Goal: Task Accomplishment & Management: Use online tool/utility

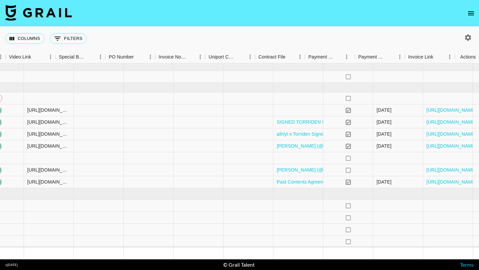
scroll to position [2, 706]
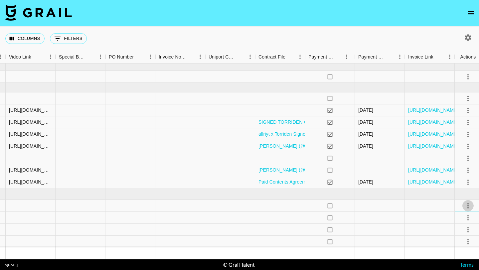
click at [470, 203] on icon "select merge strategy" at bounding box center [468, 206] width 8 height 8
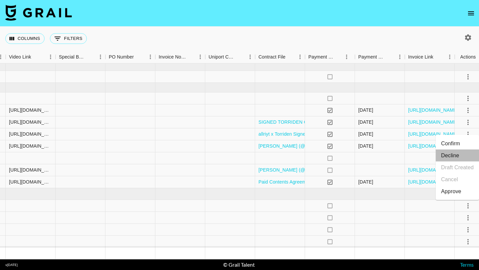
click at [456, 155] on li "Decline" at bounding box center [456, 156] width 43 height 12
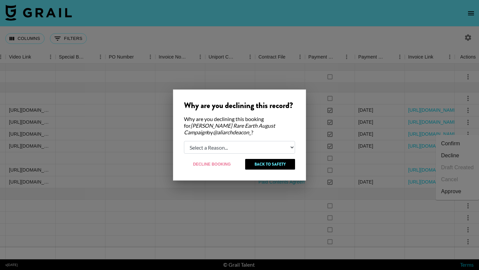
click at [237, 151] on select "Select a Reason... Relogging this deal due to a data issue The [PERSON_NAME] ca…" at bounding box center [239, 147] width 111 height 13
select select "relog"
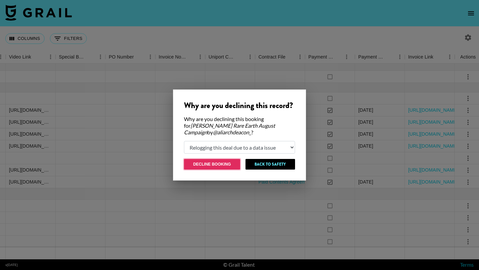
click at [225, 164] on button "Decline Booking" at bounding box center [212, 164] width 56 height 11
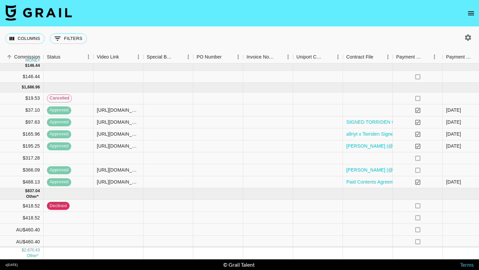
scroll to position [2, 708]
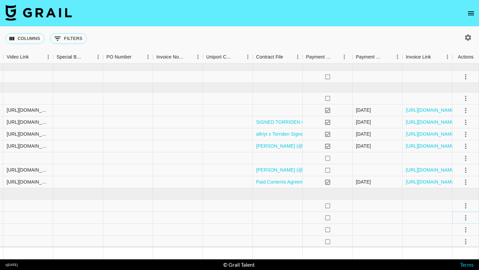
click at [466, 217] on icon "select merge strategy" at bounding box center [465, 218] width 8 height 8
click at [453, 166] on li "Decline" at bounding box center [456, 168] width 43 height 12
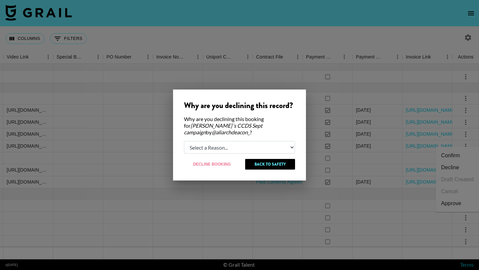
click at [246, 145] on select "Select a Reason... Relogging this deal due to a data issue The [PERSON_NAME] ca…" at bounding box center [239, 147] width 111 height 13
select select "relog"
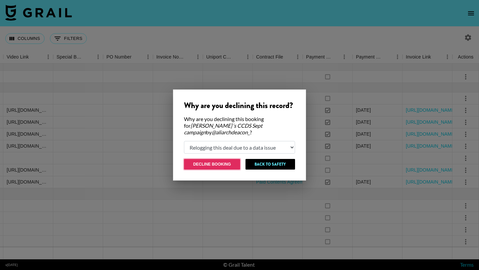
click at [222, 161] on button "Decline Booking" at bounding box center [212, 164] width 56 height 11
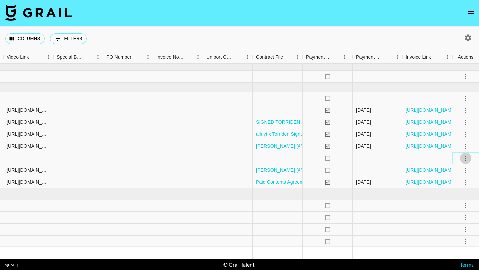
click at [466, 157] on icon "select merge strategy" at bounding box center [465, 158] width 8 height 8
click at [451, 222] on div "Approve" at bounding box center [451, 220] width 20 height 8
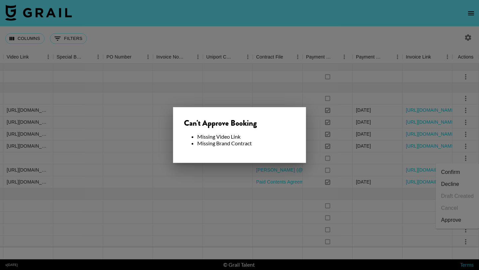
click at [258, 140] on li "Missing Brand Contract" at bounding box center [246, 143] width 98 height 7
click at [235, 196] on div at bounding box center [239, 135] width 479 height 270
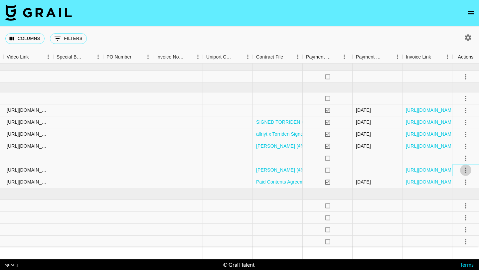
click at [464, 169] on icon "select merge strategy" at bounding box center [465, 170] width 8 height 8
click at [304, 205] on div "no" at bounding box center [327, 206] width 50 height 12
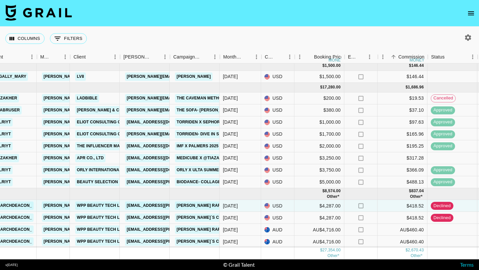
scroll to position [2, 234]
